Goal: Information Seeking & Learning: Check status

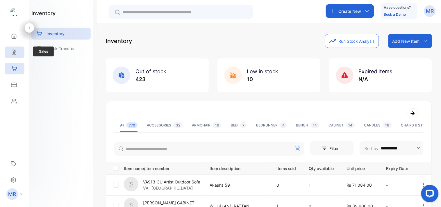
click at [13, 50] on icon at bounding box center [14, 52] width 4 height 5
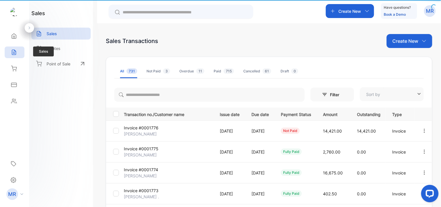
type input "**********"
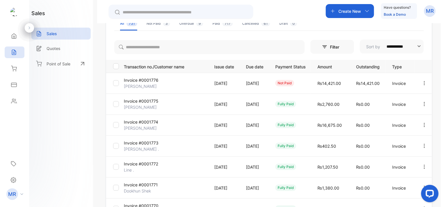
scroll to position [174, 0]
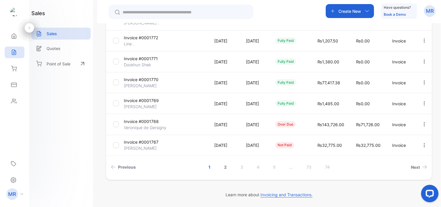
click at [222, 165] on link "2" at bounding box center [225, 167] width 17 height 11
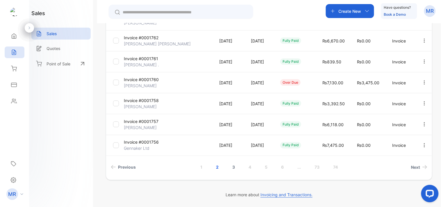
click at [230, 167] on link "3" at bounding box center [233, 167] width 17 height 11
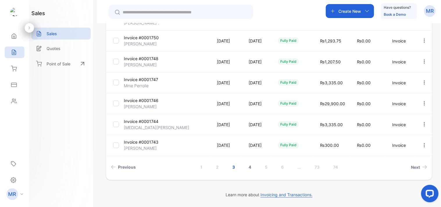
click at [246, 166] on link "4" at bounding box center [250, 167] width 17 height 11
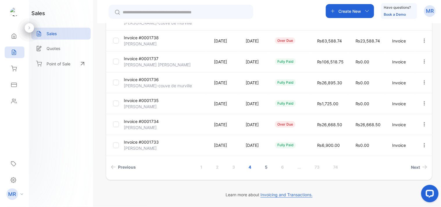
click at [266, 165] on link "5" at bounding box center [266, 167] width 17 height 11
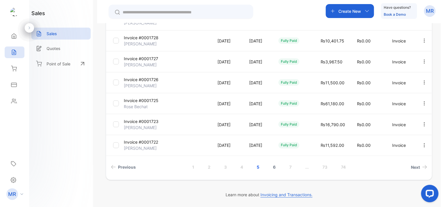
click at [274, 168] on link "6" at bounding box center [274, 167] width 17 height 11
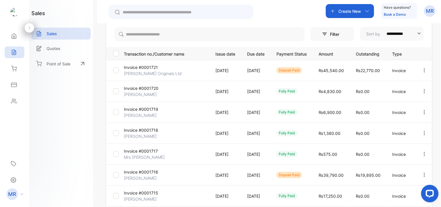
scroll to position [60, 0]
click at [422, 111] on icon "button" at bounding box center [424, 112] width 5 height 5
click at [411, 126] on span "View / Edit Invoice" at bounding box center [410, 129] width 41 height 7
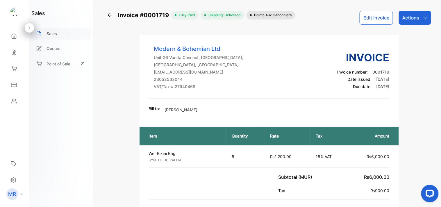
click at [54, 31] on p "Sales" at bounding box center [52, 34] width 10 height 6
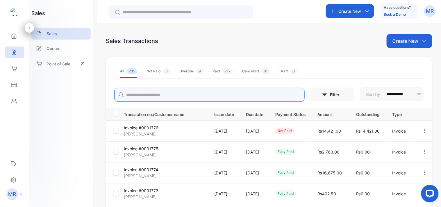
click at [145, 95] on input "search" at bounding box center [209, 95] width 191 height 14
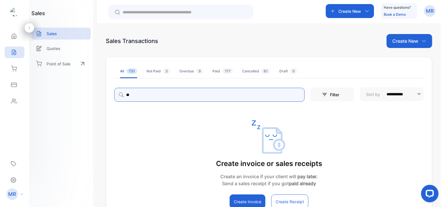
type input "*"
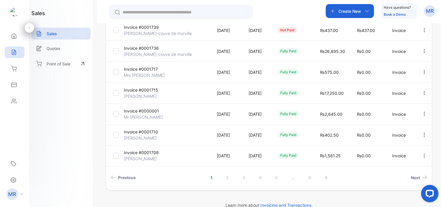
scroll to position [174, 0]
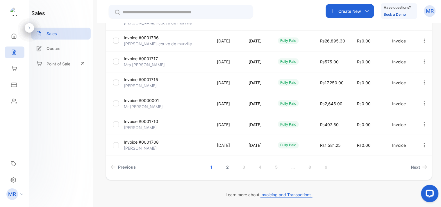
type input "**"
click at [225, 167] on link "2" at bounding box center [228, 167] width 17 height 11
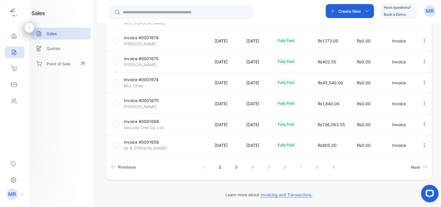
click at [235, 165] on link "3" at bounding box center [236, 167] width 17 height 11
click at [252, 165] on link "4" at bounding box center [253, 167] width 17 height 11
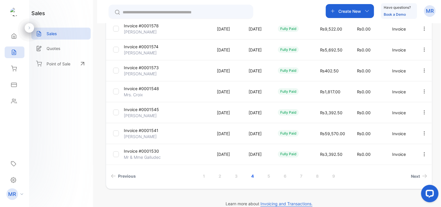
scroll to position [166, 0]
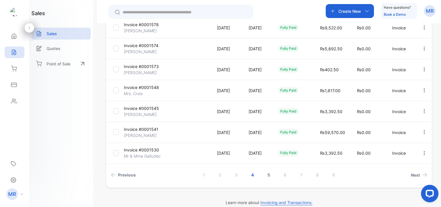
click at [268, 172] on link "5" at bounding box center [269, 175] width 17 height 11
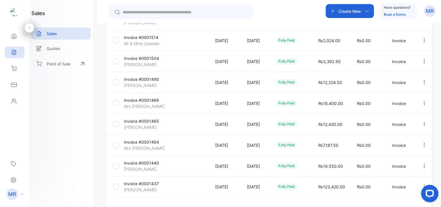
scroll to position [174, 0]
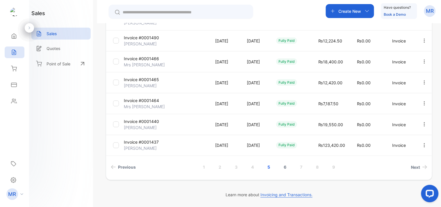
click at [285, 165] on link "6" at bounding box center [285, 167] width 17 height 11
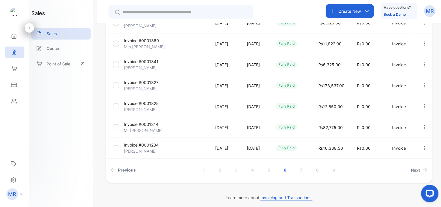
scroll to position [172, 0]
click at [300, 170] on link "7" at bounding box center [301, 169] width 16 height 11
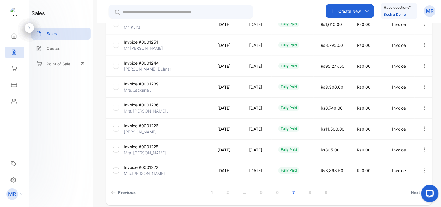
scroll to position [149, 0]
click at [308, 191] on link "8" at bounding box center [310, 192] width 17 height 11
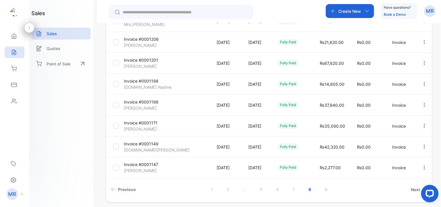
scroll to position [174, 0]
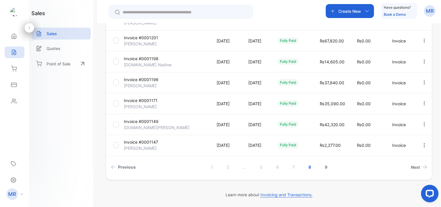
click at [325, 166] on link "9" at bounding box center [326, 167] width 17 height 11
click at [211, 165] on link "1" at bounding box center [212, 167] width 16 height 11
click at [51, 32] on p "Sales" at bounding box center [52, 34] width 10 height 6
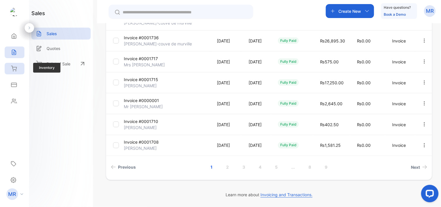
click at [15, 68] on icon at bounding box center [14, 69] width 6 height 6
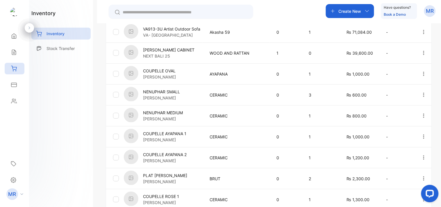
scroll to position [195, 0]
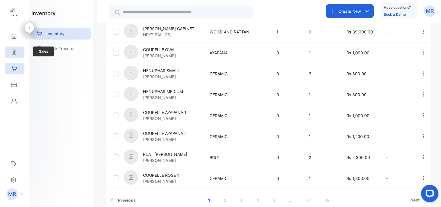
click at [17, 51] on icon at bounding box center [14, 52] width 6 height 6
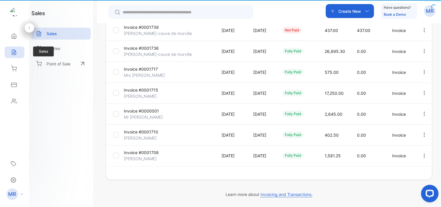
type input "**********"
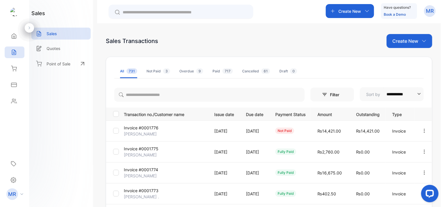
click at [264, 10] on div "Create New Have questions? Book a Demo MR" at bounding box center [269, 11] width 344 height 23
click at [13, 69] on icon at bounding box center [13, 68] width 5 height 5
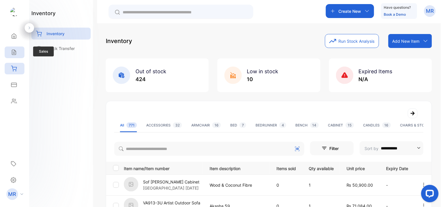
click at [13, 51] on icon at bounding box center [14, 52] width 6 height 6
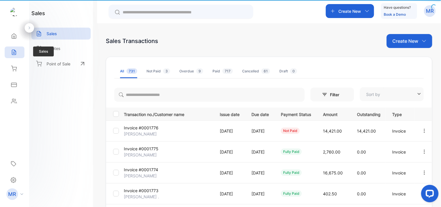
type input "**********"
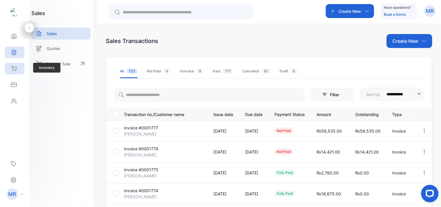
click at [14, 65] on div "Inventory" at bounding box center [15, 69] width 20 height 12
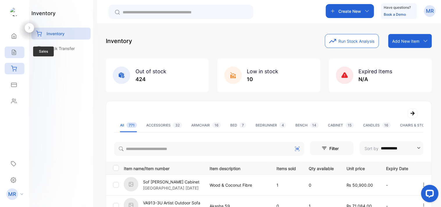
click at [16, 52] on icon at bounding box center [14, 52] width 6 height 6
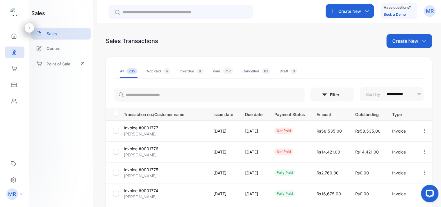
click at [424, 129] on icon "button" at bounding box center [424, 130] width 5 height 5
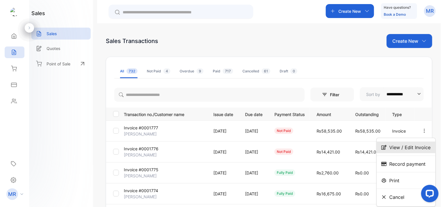
click at [415, 146] on span "View / Edit Invoice" at bounding box center [410, 147] width 41 height 7
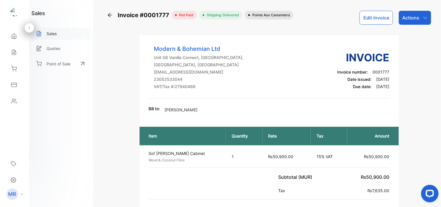
click at [56, 37] on div "Sales" at bounding box center [60, 34] width 59 height 12
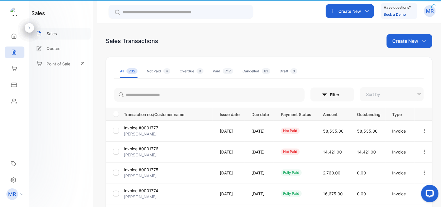
type input "**********"
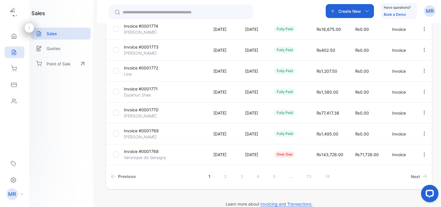
scroll to position [174, 0]
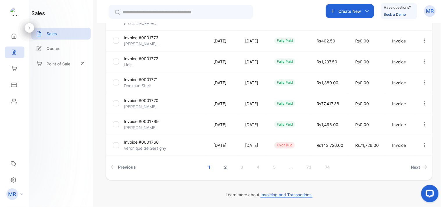
click at [227, 169] on link "2" at bounding box center [225, 167] width 17 height 11
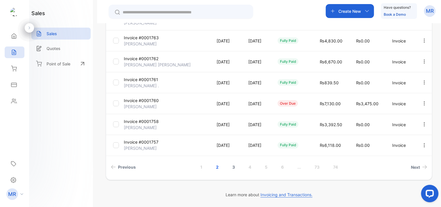
click at [233, 166] on link "3" at bounding box center [233, 167] width 17 height 11
click at [246, 167] on link "4" at bounding box center [250, 167] width 17 height 11
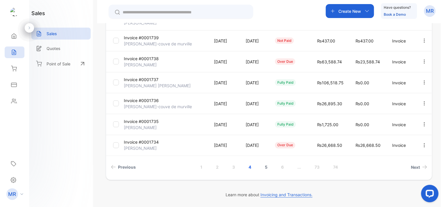
click at [266, 165] on link "5" at bounding box center [266, 167] width 17 height 11
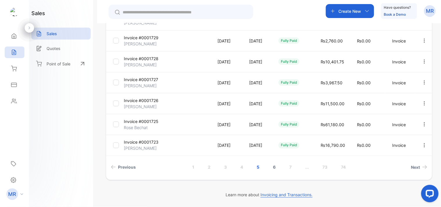
click at [273, 166] on link "6" at bounding box center [274, 167] width 17 height 11
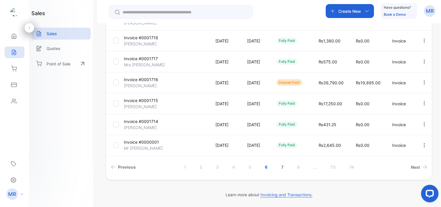
click at [280, 164] on link "7" at bounding box center [283, 167] width 16 height 11
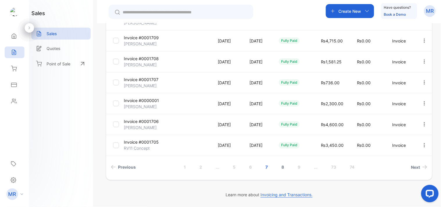
click at [283, 165] on link "8" at bounding box center [283, 167] width 17 height 11
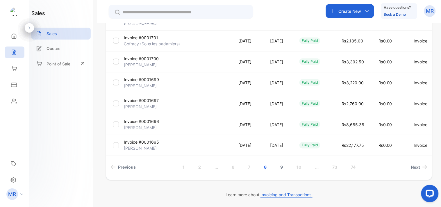
click at [280, 165] on link "9" at bounding box center [281, 167] width 17 height 11
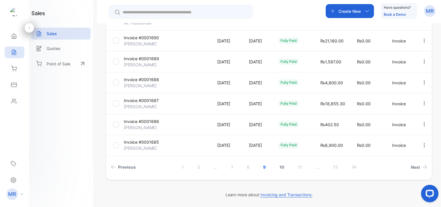
click at [281, 164] on link "10" at bounding box center [282, 167] width 19 height 11
click at [282, 165] on link "11" at bounding box center [283, 167] width 18 height 11
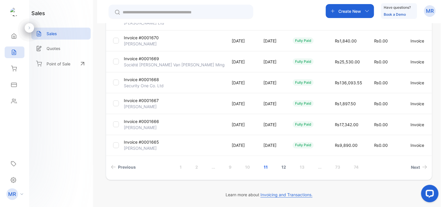
click at [286, 166] on link "12" at bounding box center [284, 167] width 19 height 11
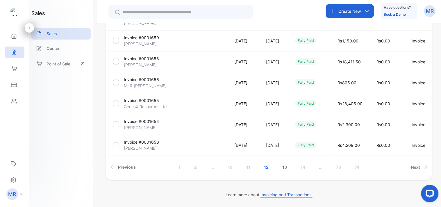
click at [283, 163] on link "13" at bounding box center [285, 167] width 19 height 11
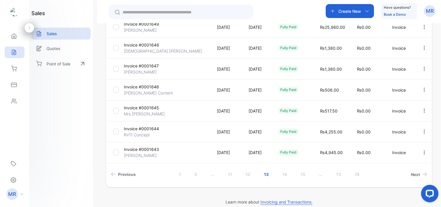
scroll to position [167, 0]
click at [284, 169] on link "14" at bounding box center [284, 174] width 19 height 11
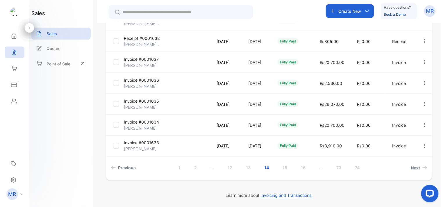
scroll to position [174, 0]
click at [284, 166] on link "15" at bounding box center [285, 167] width 19 height 11
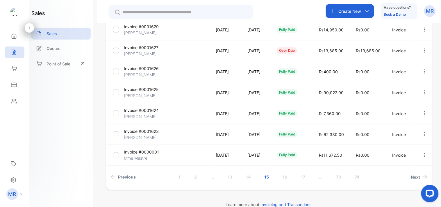
scroll to position [174, 0]
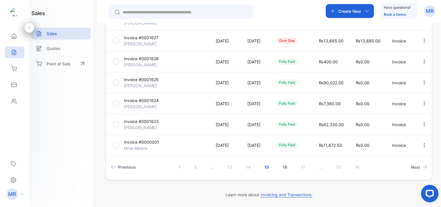
click at [284, 165] on link "16" at bounding box center [285, 167] width 19 height 11
click at [283, 165] on link "17" at bounding box center [285, 167] width 18 height 11
click at [283, 163] on link "18" at bounding box center [285, 167] width 19 height 11
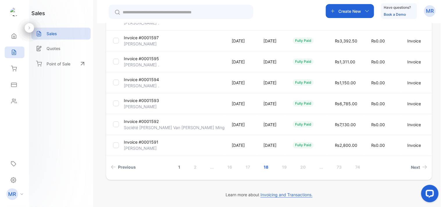
click at [176, 164] on link "1" at bounding box center [179, 167] width 16 height 11
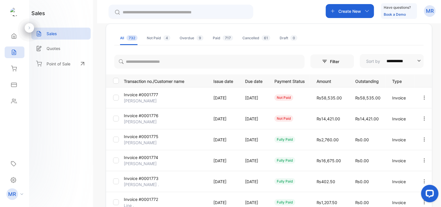
scroll to position [0, 0]
